Goal: Transaction & Acquisition: Register for event/course

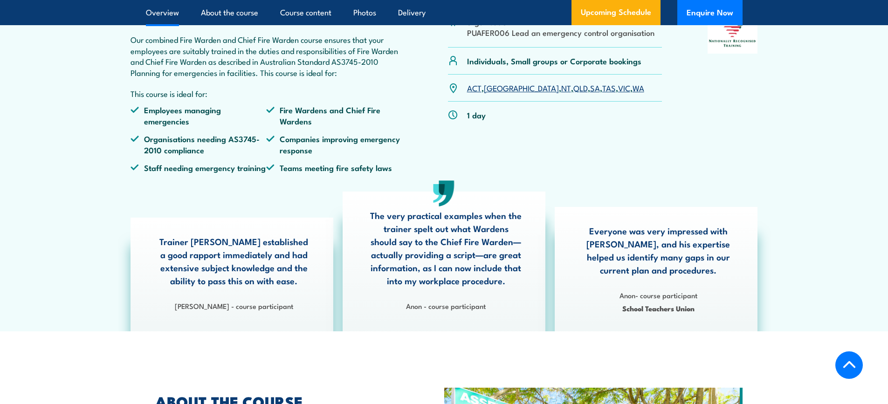
scroll to position [233, 0]
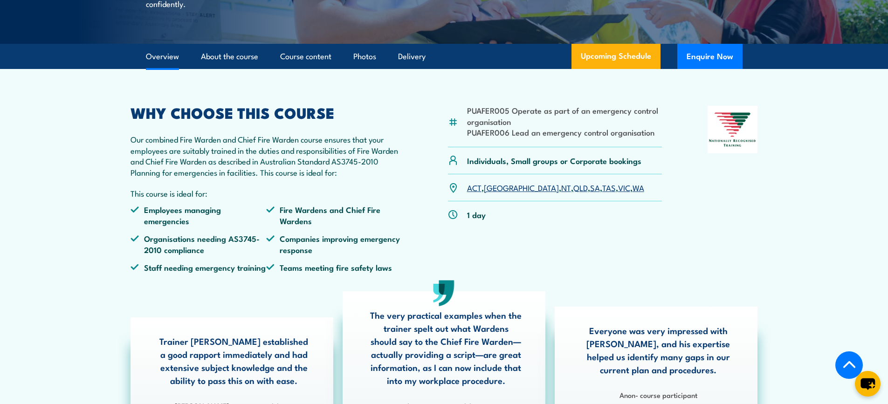
click at [590, 193] on link "SA" at bounding box center [595, 187] width 10 height 11
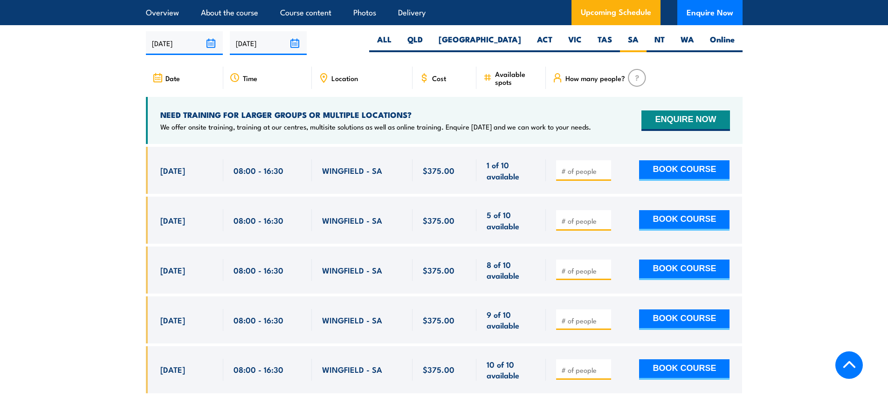
scroll to position [1650, 0]
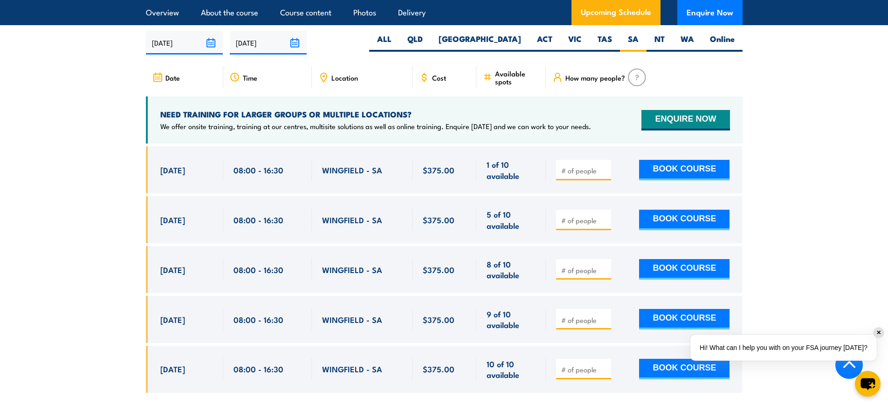
click at [594, 168] on input "number" at bounding box center [584, 170] width 47 height 9
type input "1"
click at [671, 165] on button "BOOK COURSE" at bounding box center [684, 170] width 90 height 21
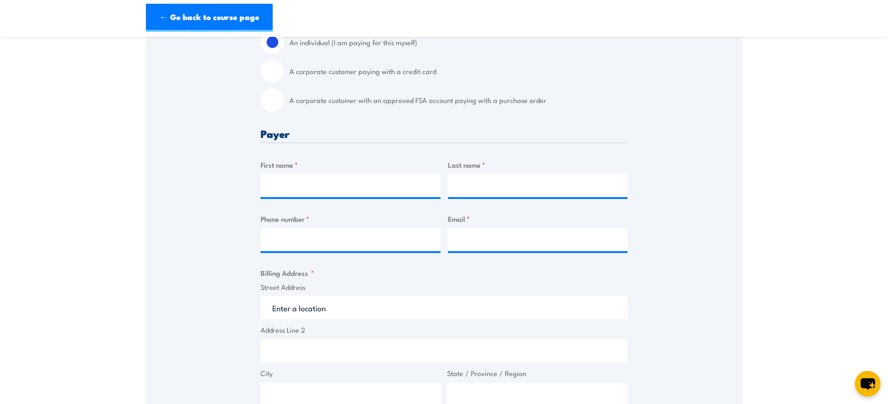
scroll to position [280, 0]
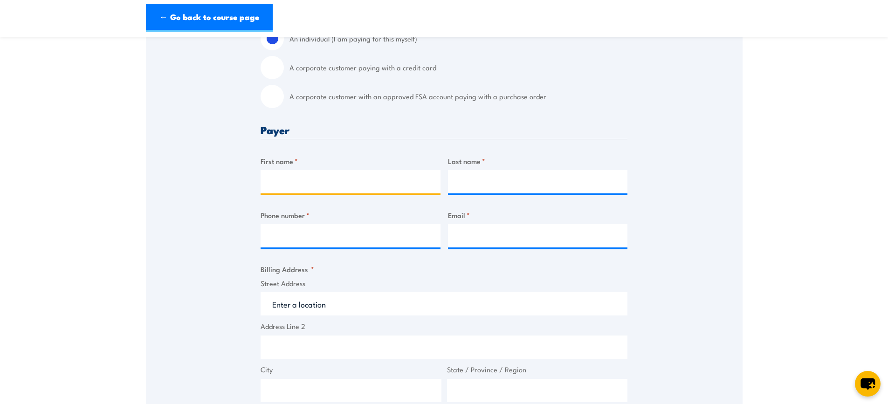
click at [328, 182] on input "First name *" at bounding box center [350, 181] width 180 height 23
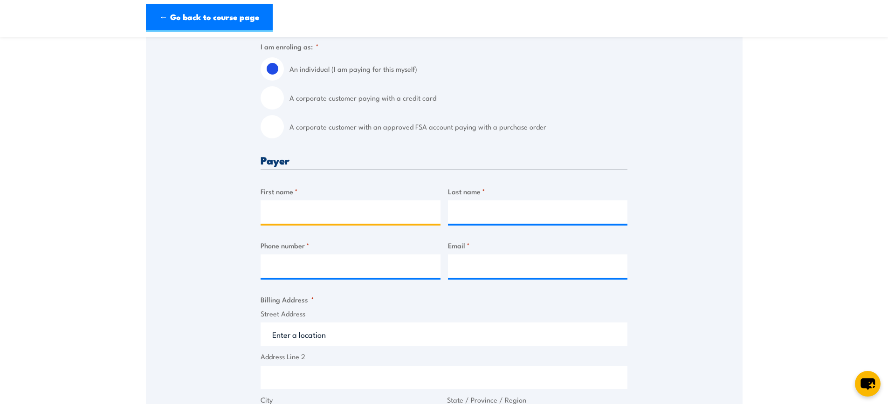
scroll to position [233, 0]
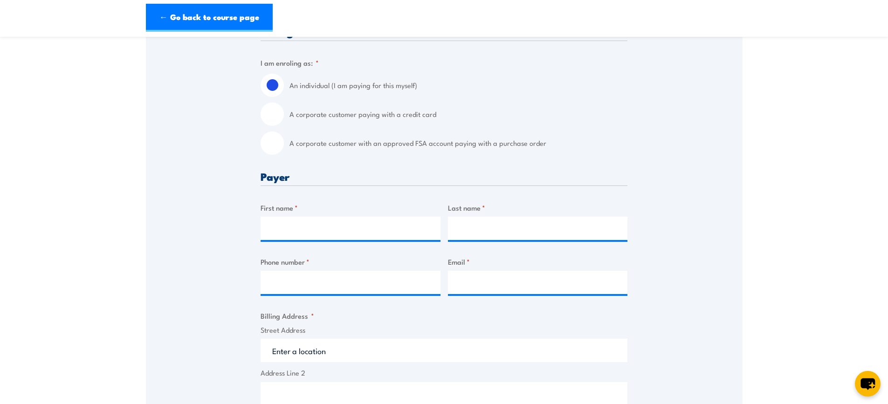
click at [383, 113] on label "A corporate customer paying with a credit card" at bounding box center [458, 114] width 338 height 23
click at [284, 113] on input "A corporate customer paying with a credit card" at bounding box center [271, 114] width 23 height 23
radio input "true"
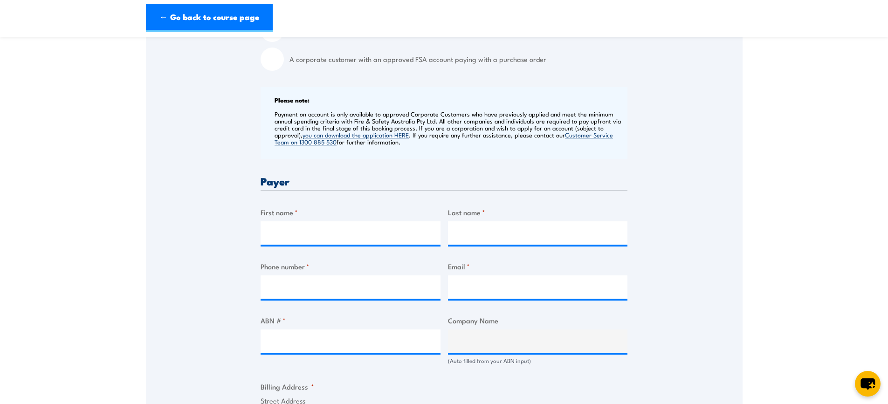
scroll to position [326, 0]
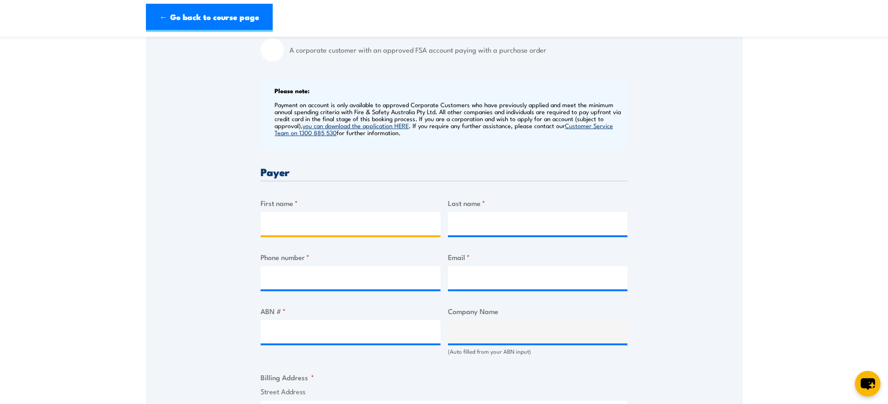
click at [303, 225] on input "First name *" at bounding box center [350, 223] width 180 height 23
type input "Erin"
type input "Reynolds"
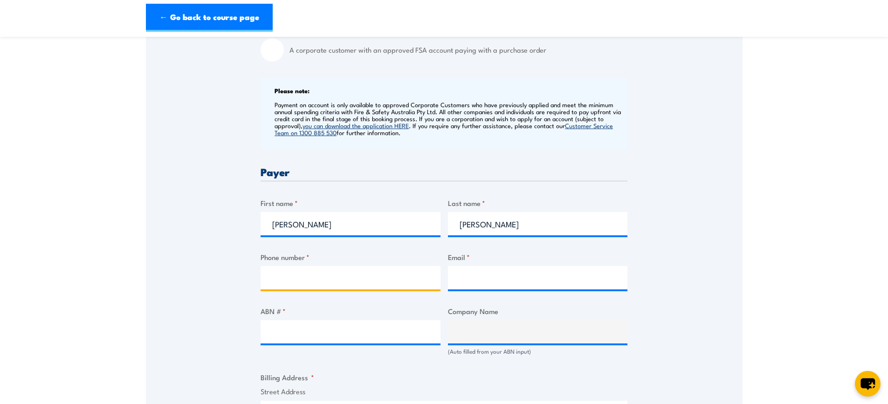
type input "0433398443"
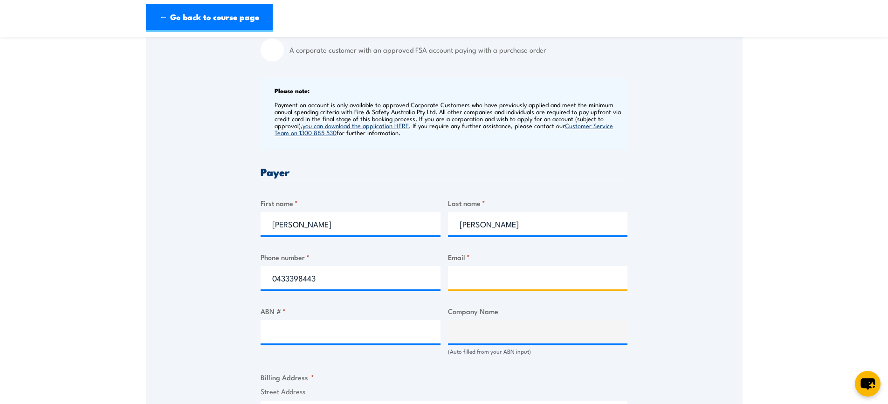
type input "andrew.erinreynolds@gmail.com"
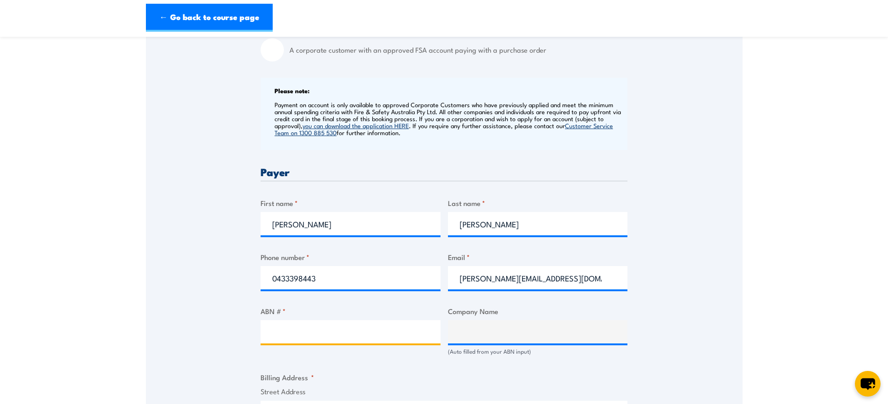
click at [324, 334] on input "ABN # *" at bounding box center [350, 331] width 180 height 23
type input "87126191660"
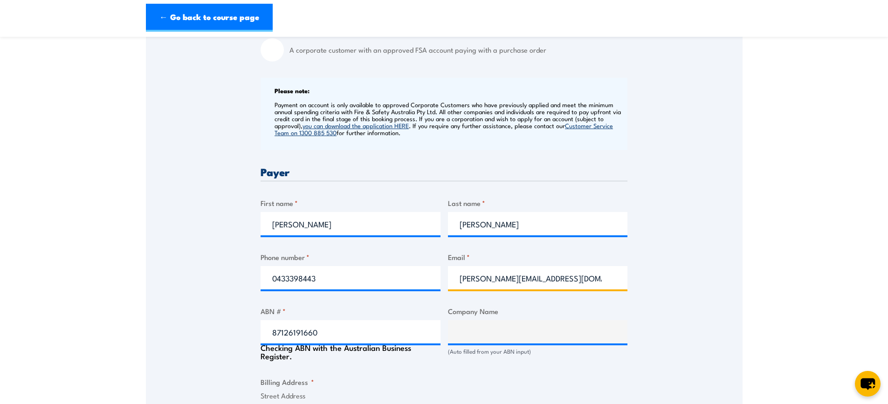
click at [497, 283] on input "andrew.erinreynolds@gmail.com" at bounding box center [538, 277] width 180 height 23
type input "erin.reynolds@tjconstructions.com.au"
type input "T & J CONSTRUCTIONS PTY LTD"
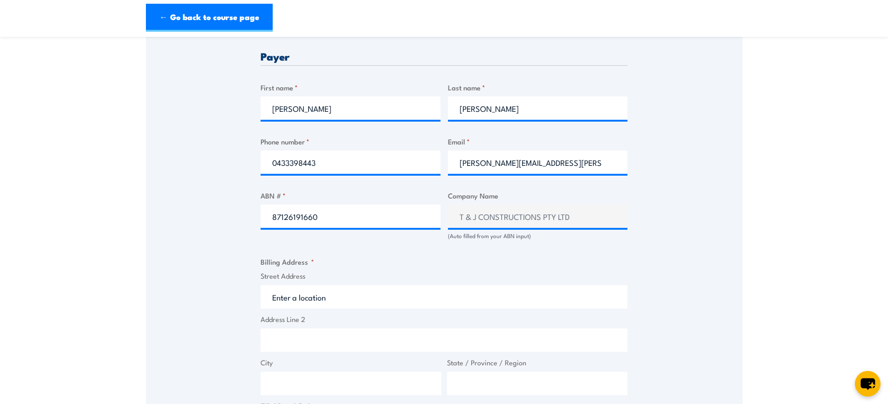
scroll to position [466, 0]
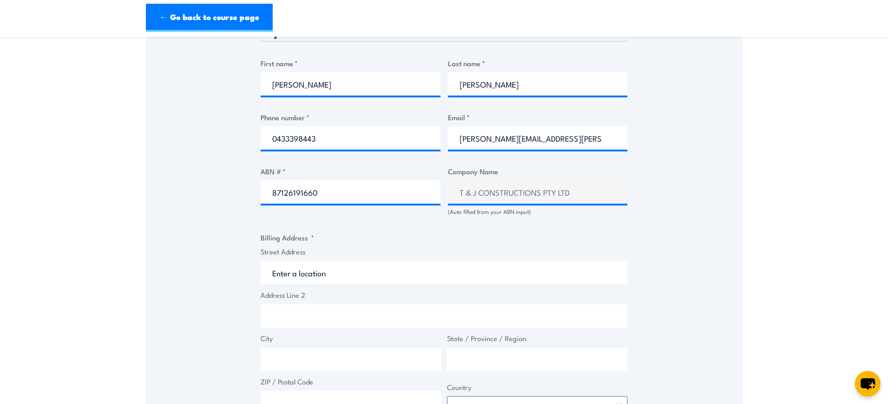
click at [297, 275] on input "Street Address" at bounding box center [443, 272] width 367 height 23
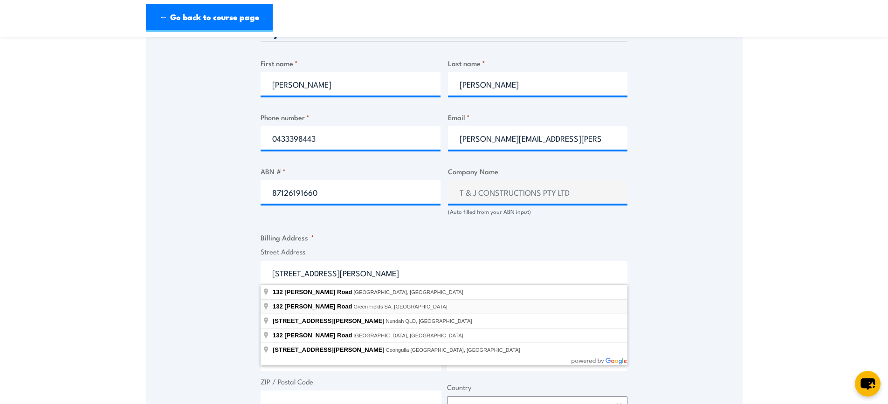
type input "132 Ryans Road, Green Fields SA, Australia"
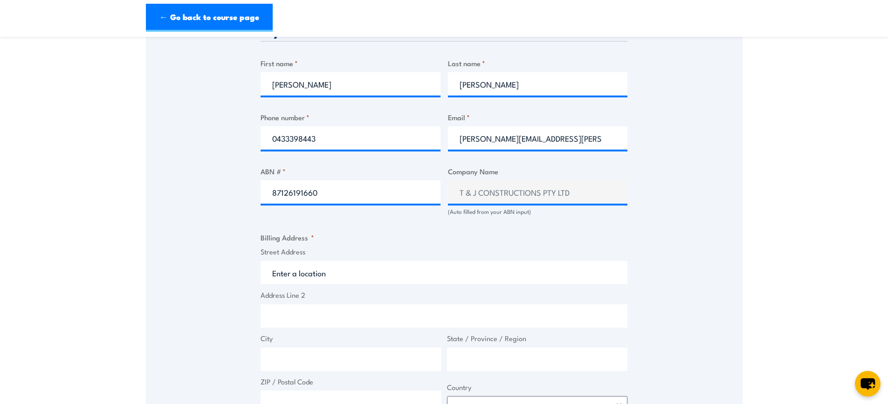
type input "132 Ryans Rd"
type input "Green Fields"
type input "South Australia"
type input "5107"
select select "Australia"
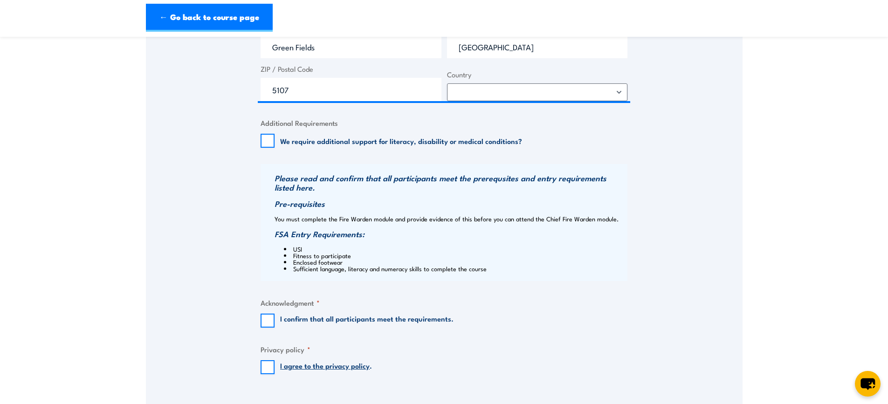
scroll to position [792, 0]
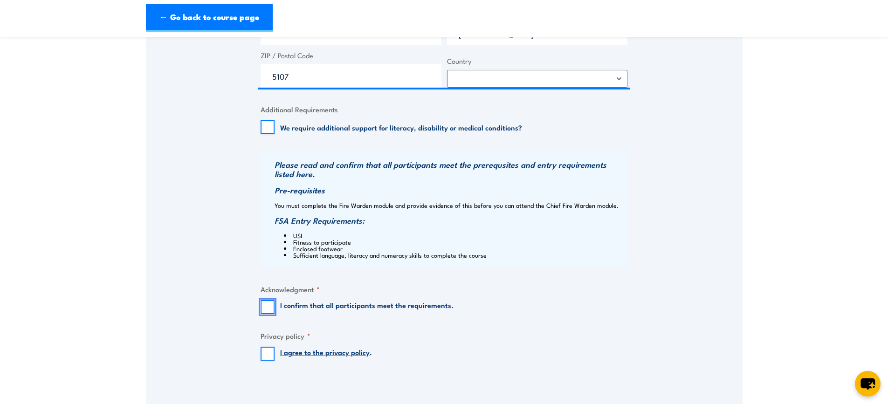
click at [267, 305] on input "I confirm that all participants meet the requirements." at bounding box center [267, 307] width 14 height 14
checkbox input "true"
click at [261, 354] on input "I agree to the privacy policy ." at bounding box center [267, 354] width 14 height 14
checkbox input "true"
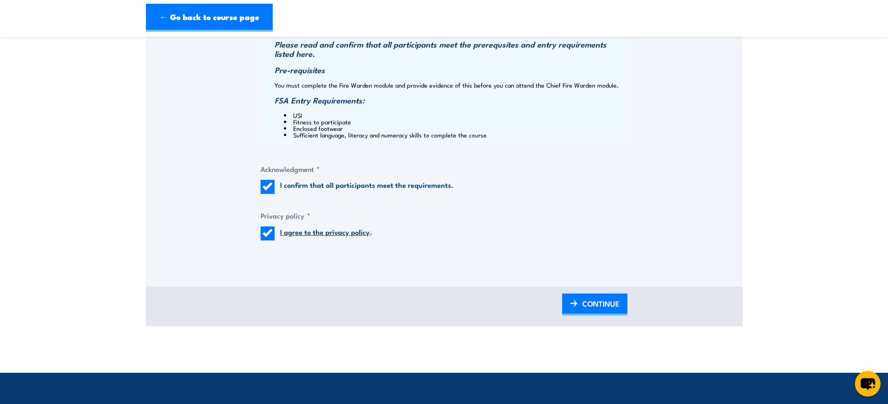
scroll to position [932, 0]
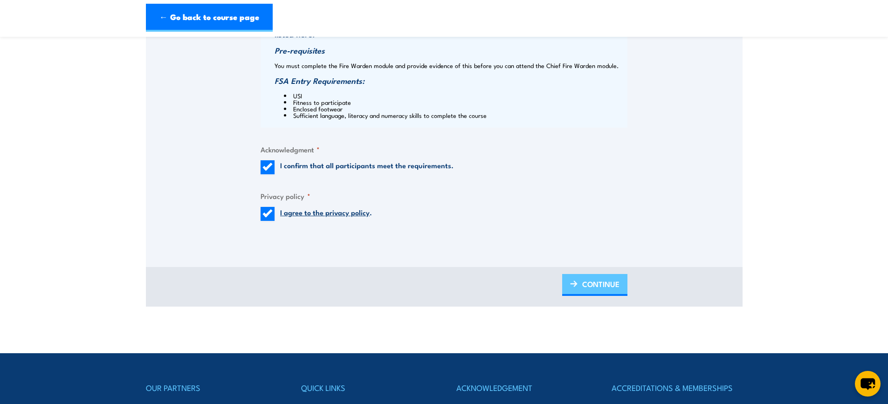
click at [594, 282] on span "CONTINUE" at bounding box center [600, 284] width 37 height 25
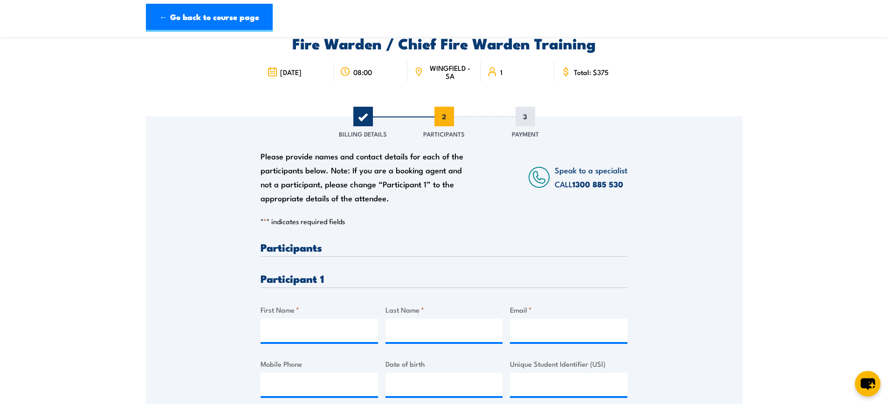
scroll to position [93, 0]
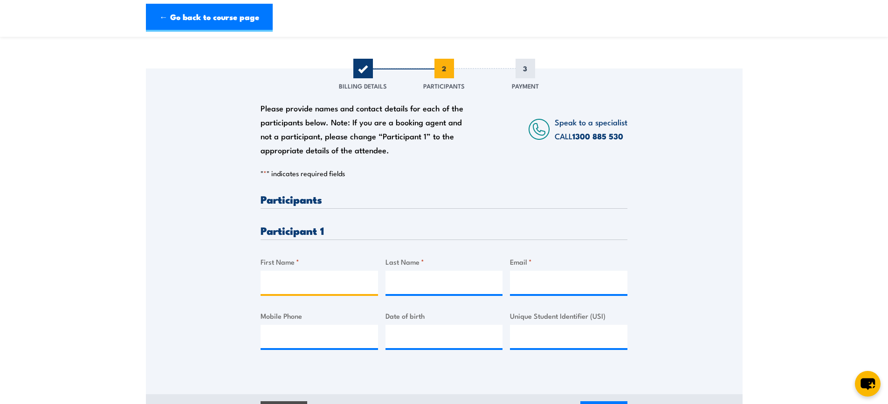
click at [286, 281] on input "First Name *" at bounding box center [318, 282] width 117 height 23
type input "Caitlin"
type input "West"
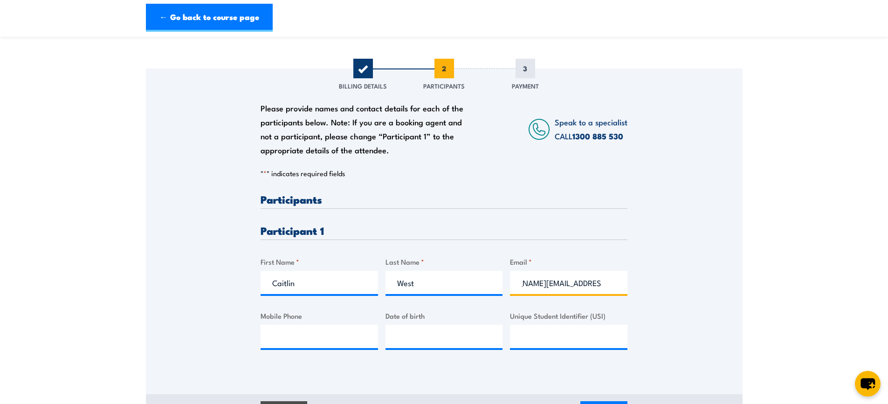
scroll to position [0, 43]
type input "caitlin.west@tjconstructions.com.au"
type input "0402143266"
type input "__/__/____"
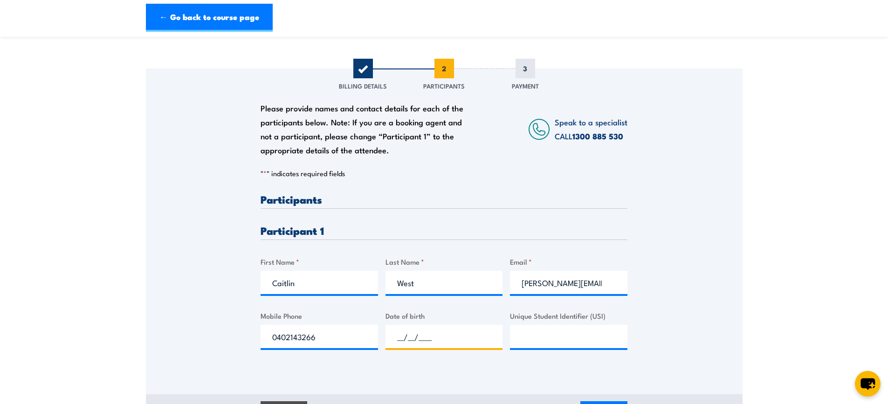
drag, startPoint x: 397, startPoint y: 337, endPoint x: 407, endPoint y: 337, distance: 9.3
click at [398, 337] on input "__/__/____" at bounding box center [443, 336] width 117 height 23
paste input "24/01/2000"
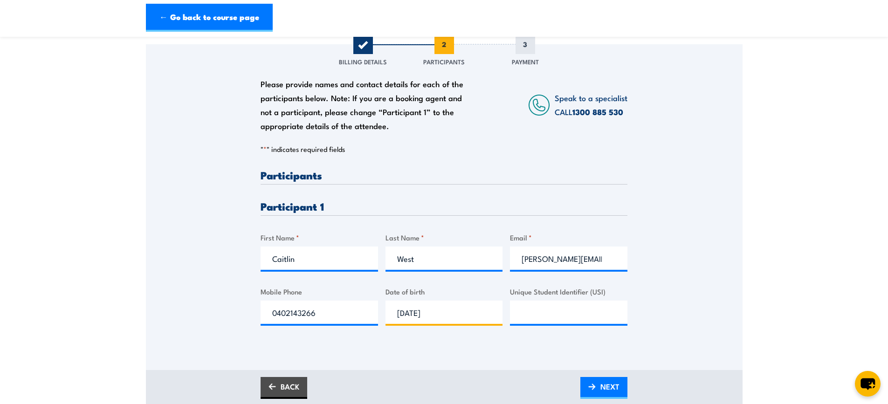
scroll to position [140, 0]
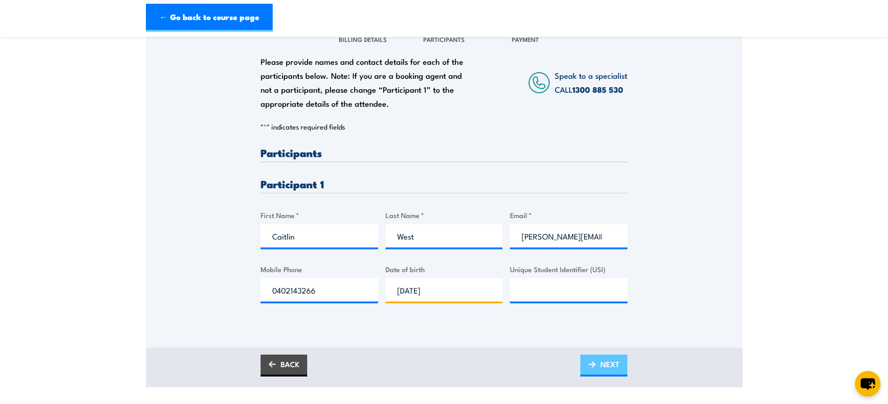
type input "24/01/2000"
click at [615, 362] on span "NEXT" at bounding box center [609, 364] width 19 height 25
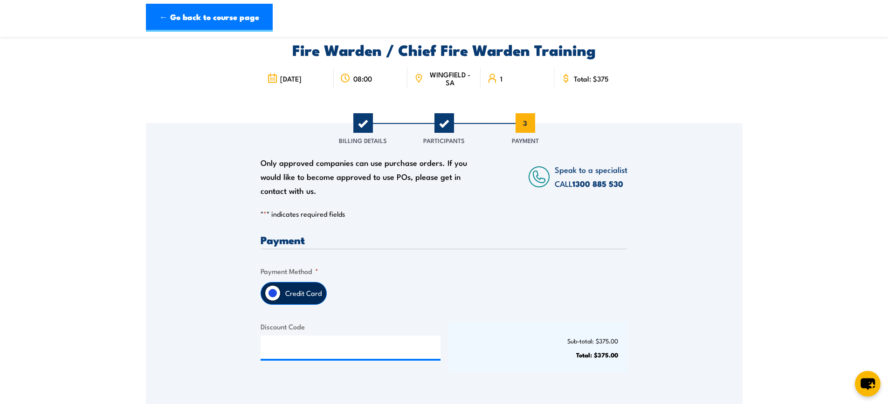
scroll to position [93, 0]
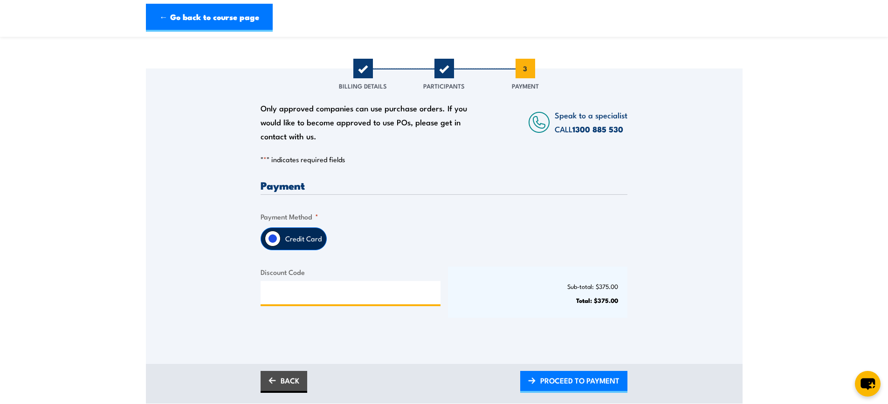
click at [296, 300] on input "Discount Code" at bounding box center [350, 292] width 180 height 23
click at [301, 240] on label "Credit Card" at bounding box center [303, 239] width 46 height 22
click at [280, 240] on input "Credit Card" at bounding box center [273, 239] width 16 height 16
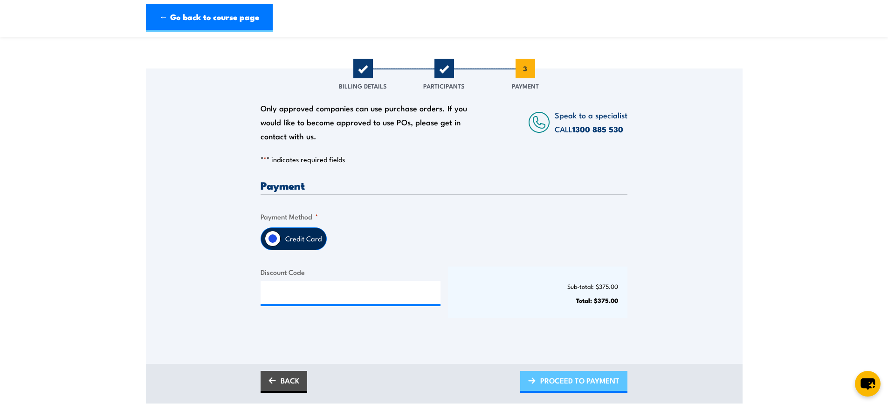
click at [565, 377] on span "PROCEED TO PAYMENT" at bounding box center [579, 380] width 79 height 25
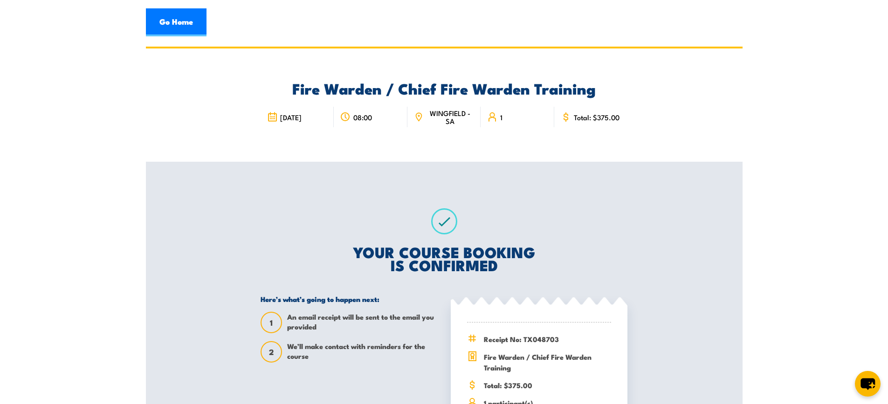
click at [50, 134] on section "Fire Warden / Chief Fire Warden Training 08:00 1 1" at bounding box center [444, 282] width 888 height 470
